Goal: Find specific page/section: Find specific page/section

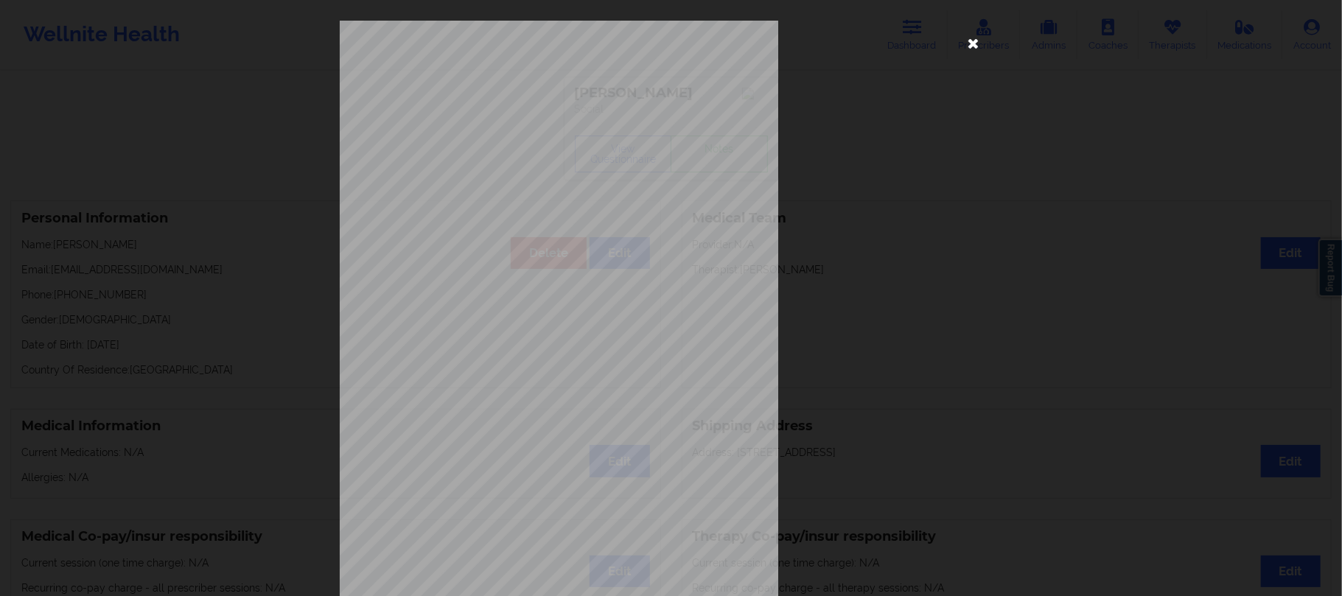
click at [965, 42] on icon at bounding box center [974, 43] width 24 height 24
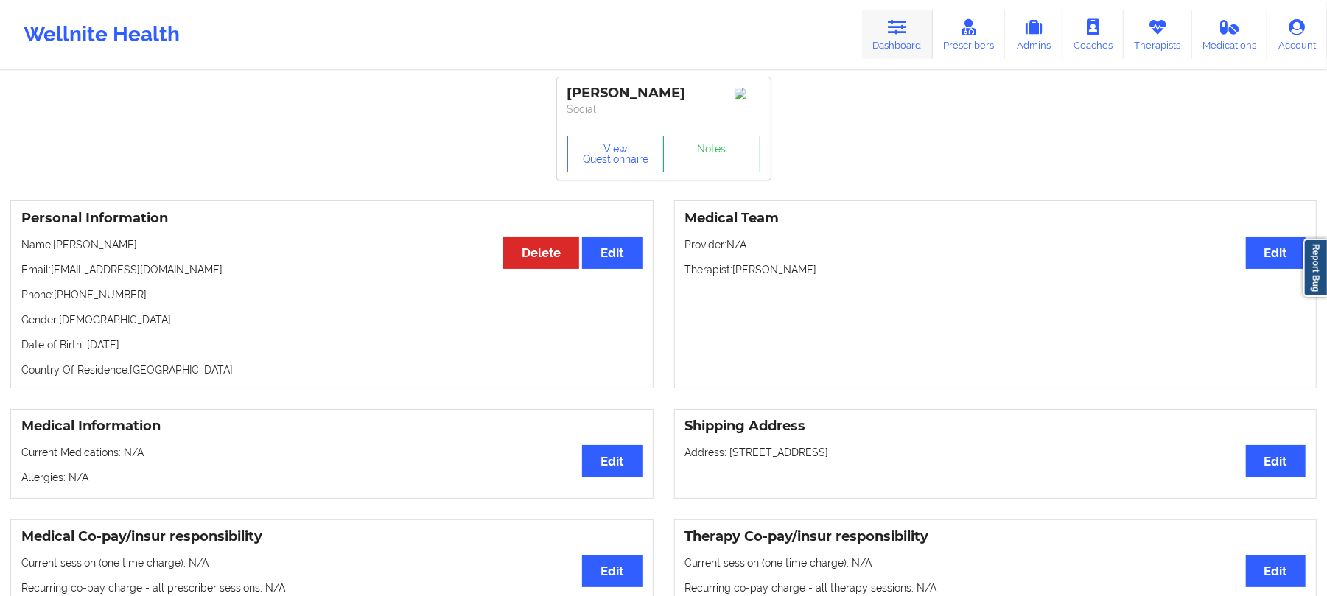
click at [912, 30] on link "Dashboard" at bounding box center [897, 34] width 71 height 49
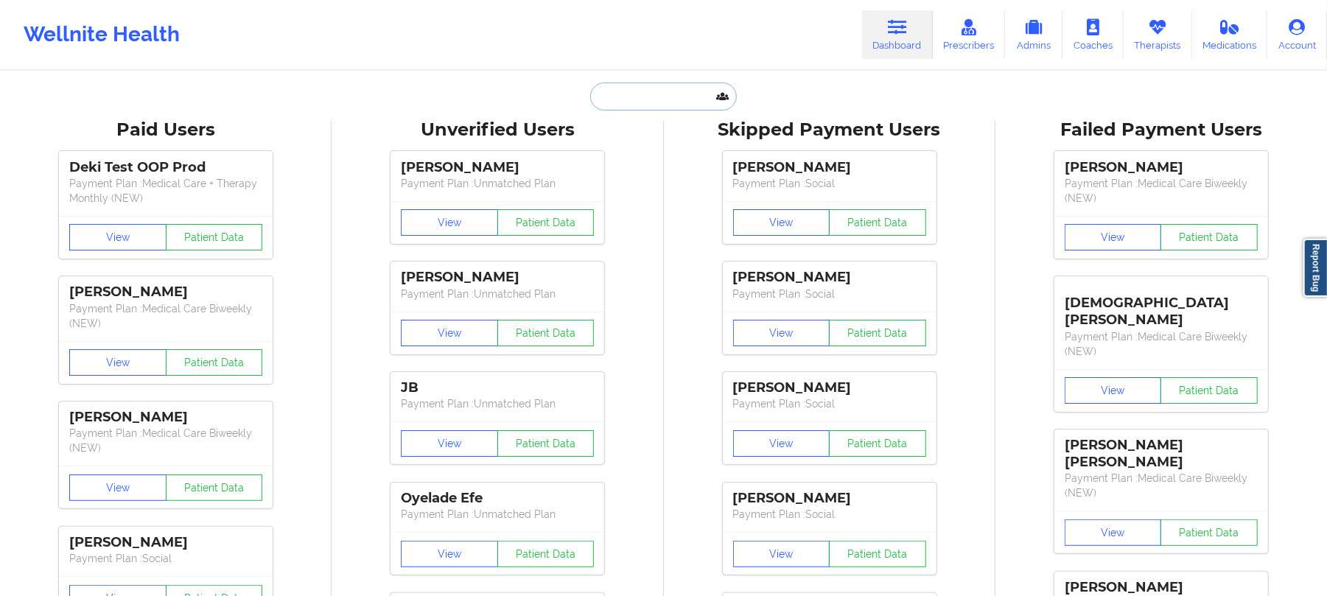
click at [704, 94] on input "text" at bounding box center [663, 97] width 146 height 28
paste input "[EMAIL_ADDRESS][DOMAIN_NAME]"
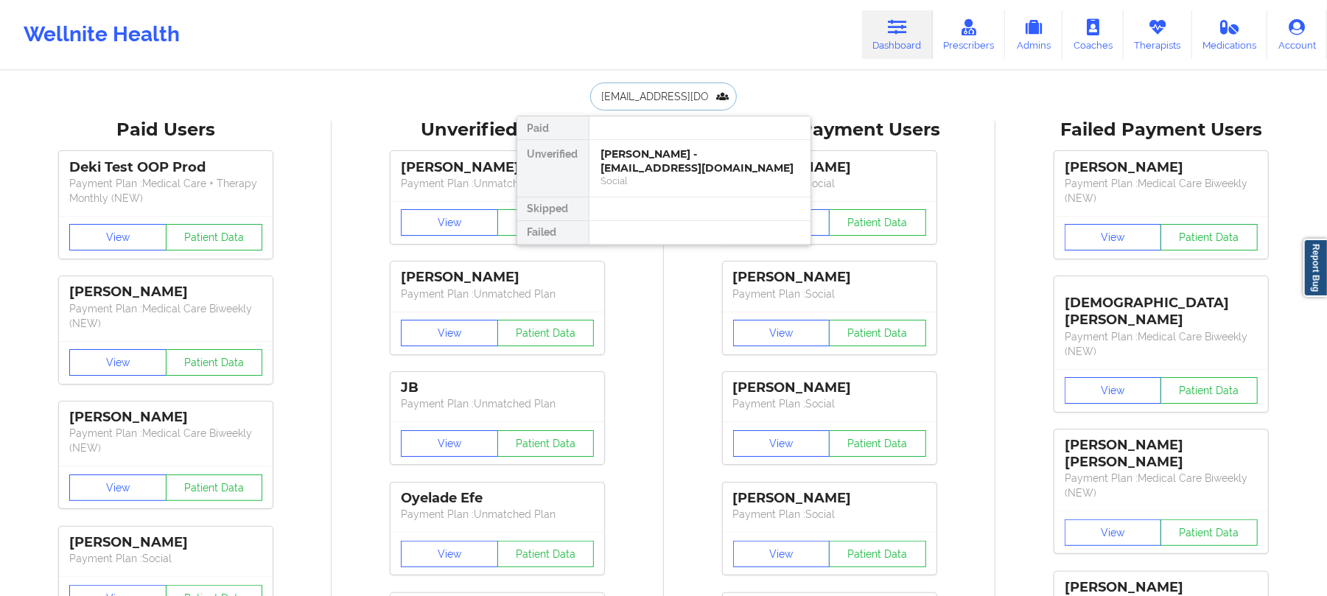
type input "[EMAIL_ADDRESS][DOMAIN_NAME]"
click at [634, 166] on div "[PERSON_NAME] - [EMAIL_ADDRESS][DOMAIN_NAME]" at bounding box center [699, 160] width 197 height 27
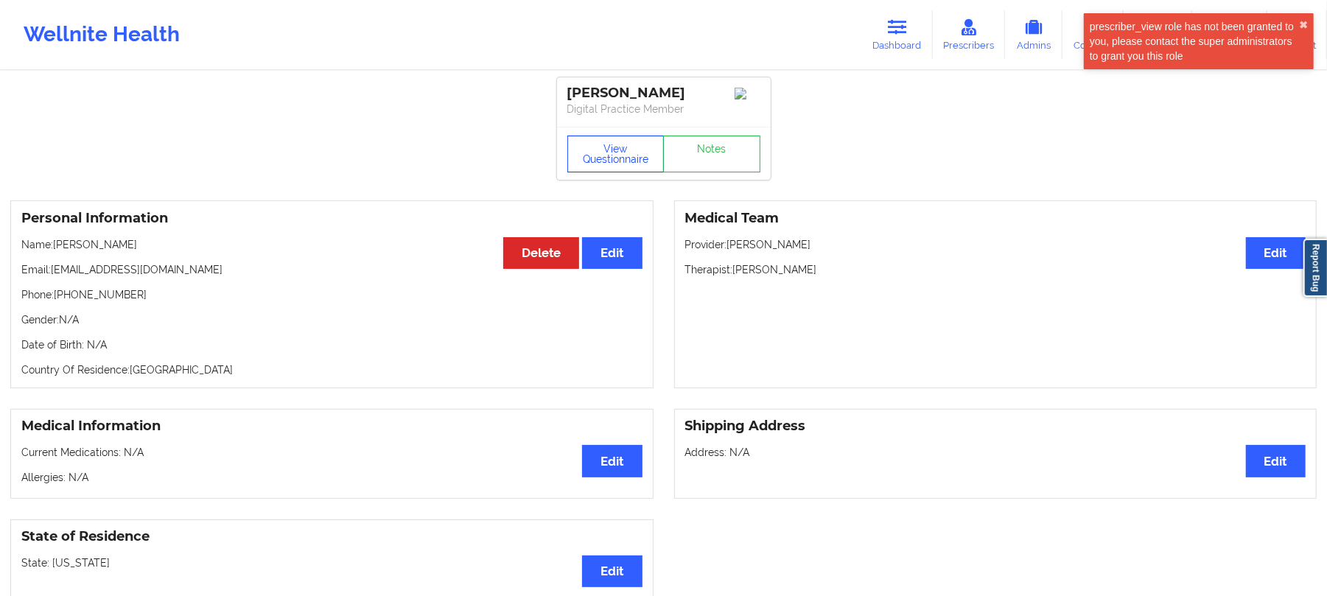
click at [608, 166] on button "View Questionnaire" at bounding box center [615, 154] width 97 height 37
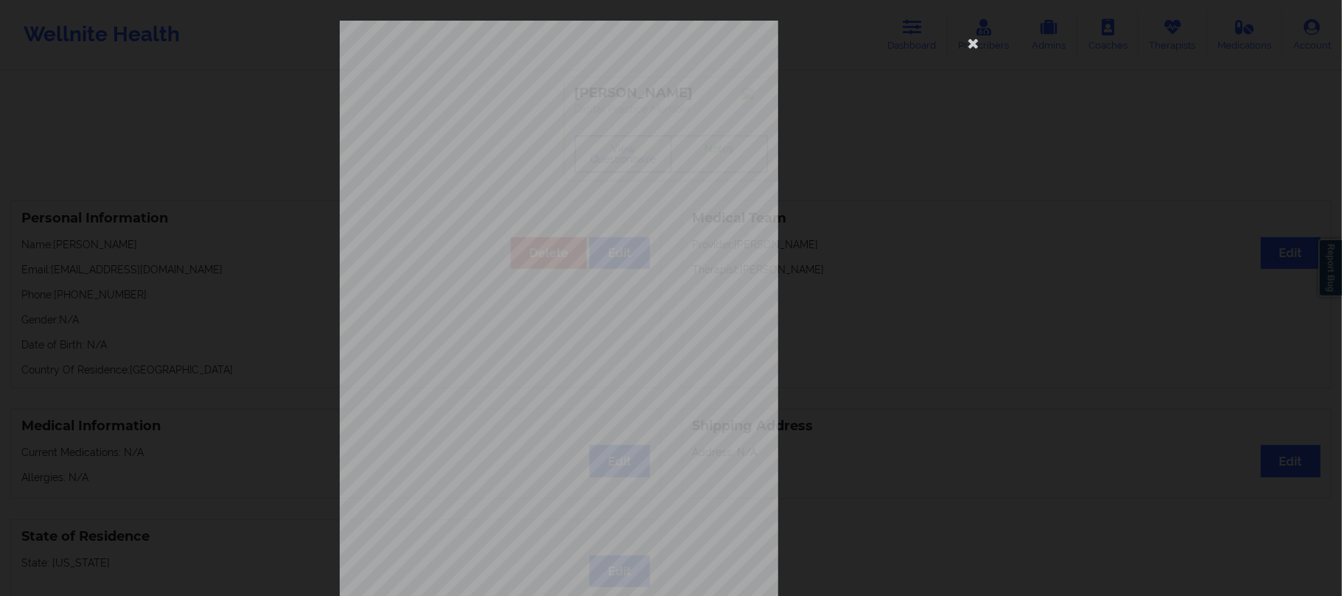
scroll to position [107, 0]
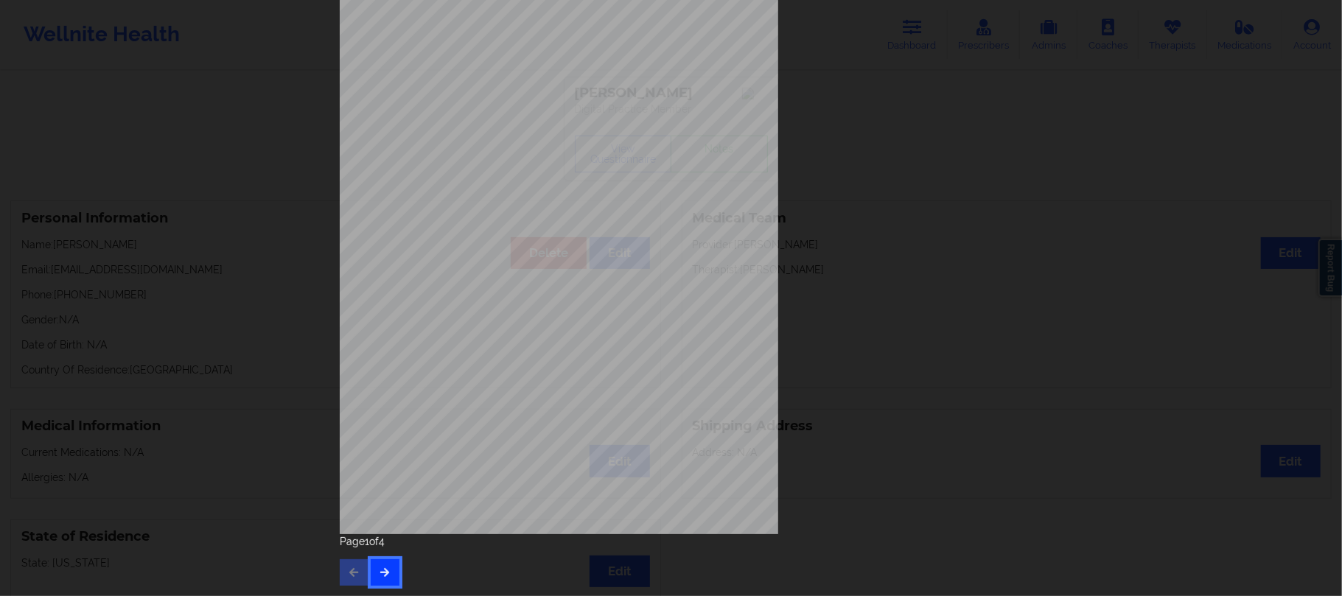
click at [390, 561] on button "button" at bounding box center [385, 572] width 29 height 27
click at [386, 570] on icon "button" at bounding box center [385, 571] width 13 height 9
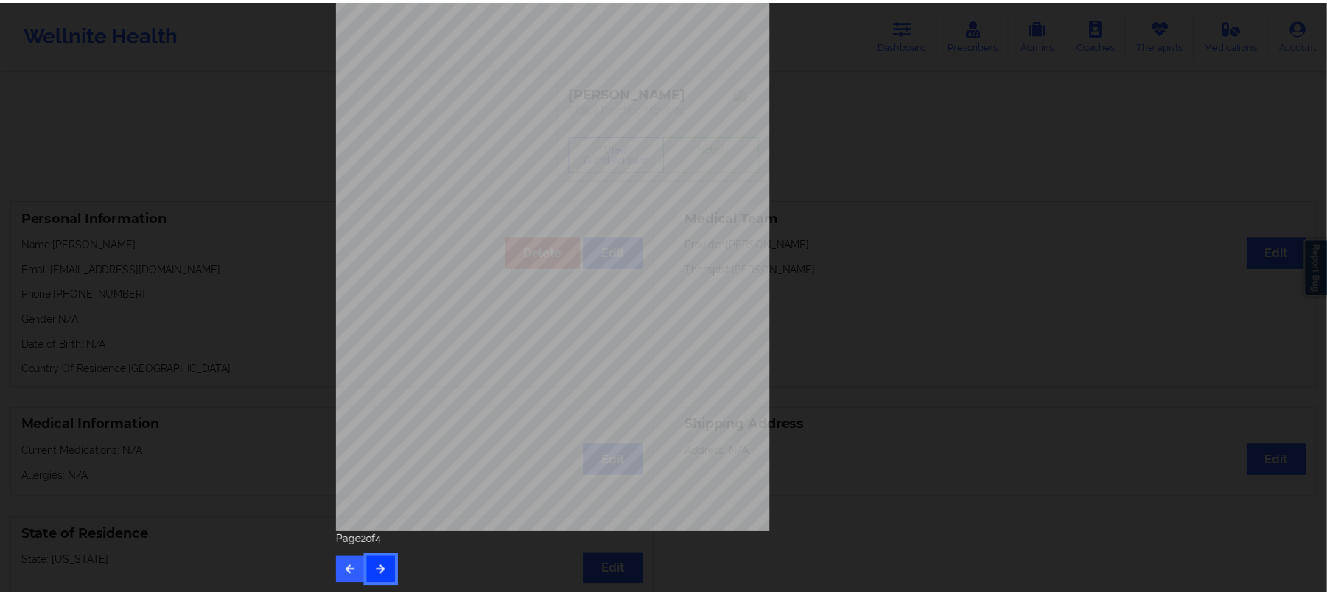
scroll to position [0, 0]
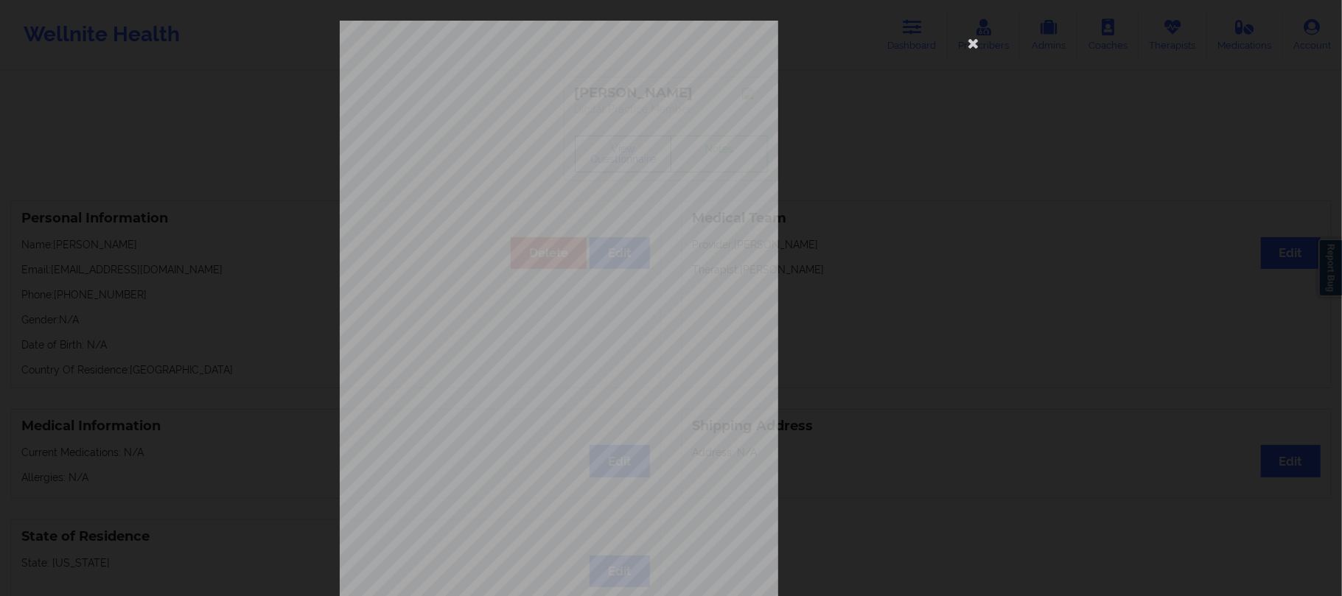
click at [834, 290] on div "This patient has not provided the type of insurance Insurance Member ID for pat…" at bounding box center [671, 331] width 663 height 620
click at [965, 44] on icon at bounding box center [974, 43] width 24 height 24
